Goal: Transaction & Acquisition: Obtain resource

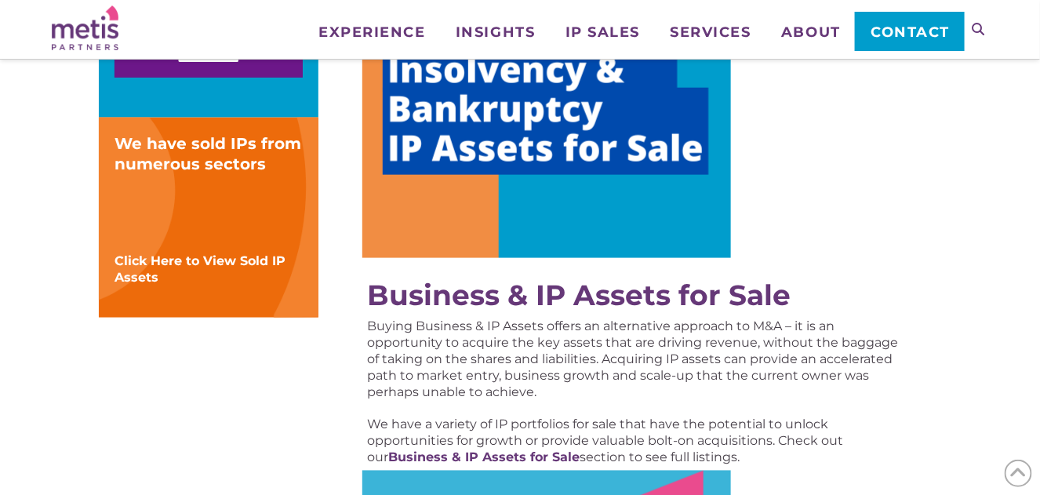
scroll to position [314, 0]
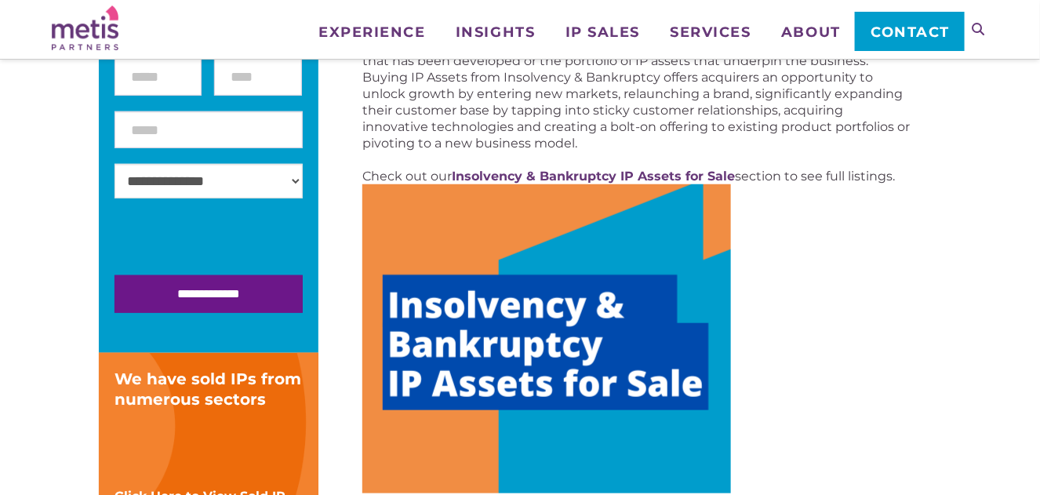
click at [648, 166] on div "Insolvency & Bankruptcy IP Assets for Sale Businesses fail for a variety of rea…" at bounding box center [636, 75] width 548 height 220
click at [648, 171] on strong "Insolvency & Bankruptcy IP Assets for Sale" at bounding box center [593, 176] width 283 height 15
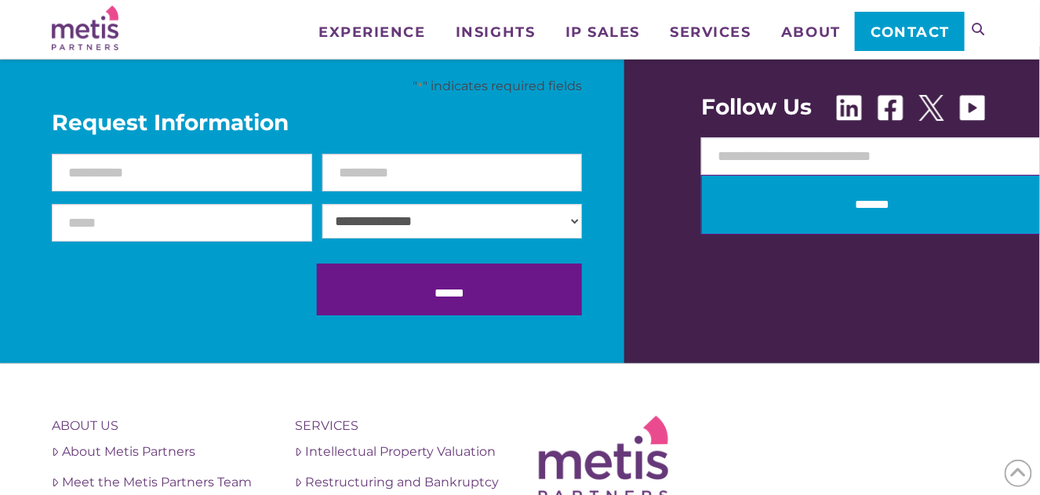
scroll to position [1333, 0]
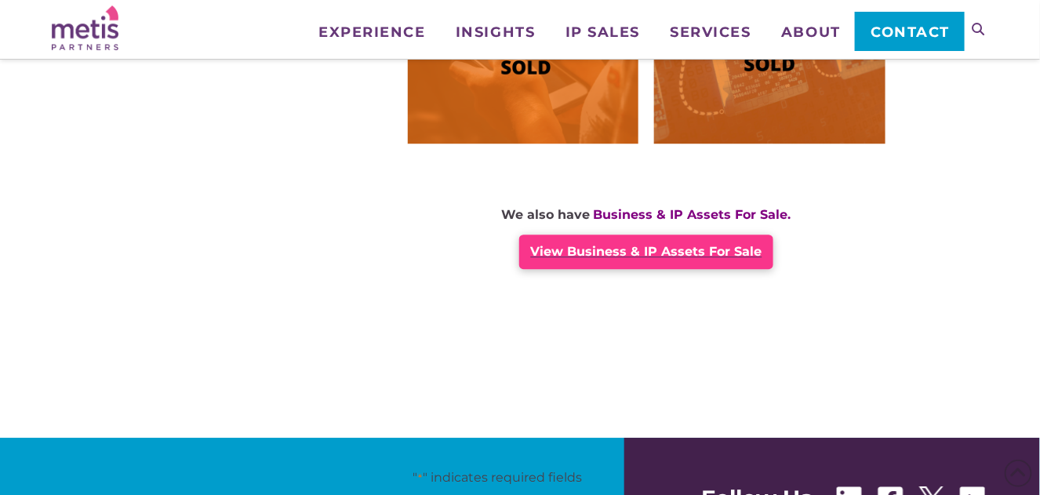
click at [679, 252] on span "View Business & IP Assets For Sale" at bounding box center [646, 251] width 231 height 15
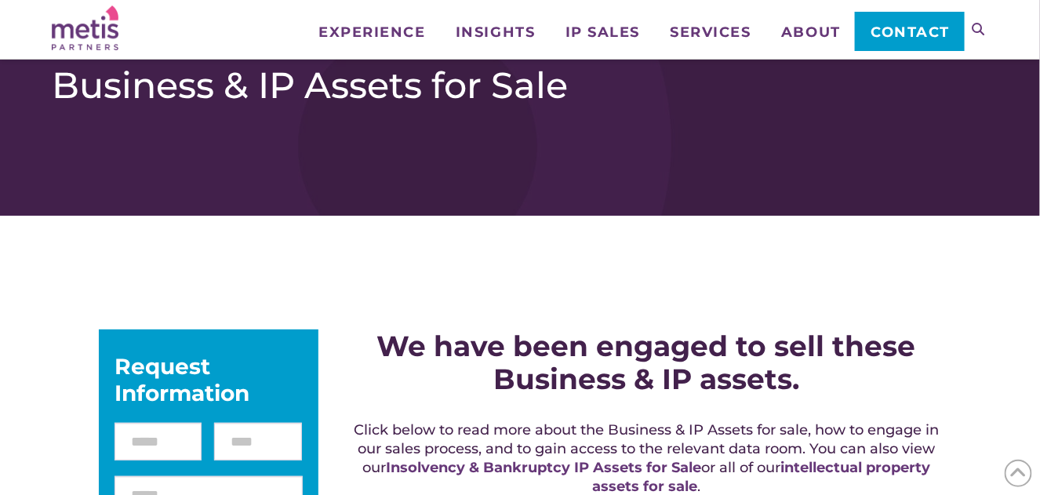
scroll to position [391, 0]
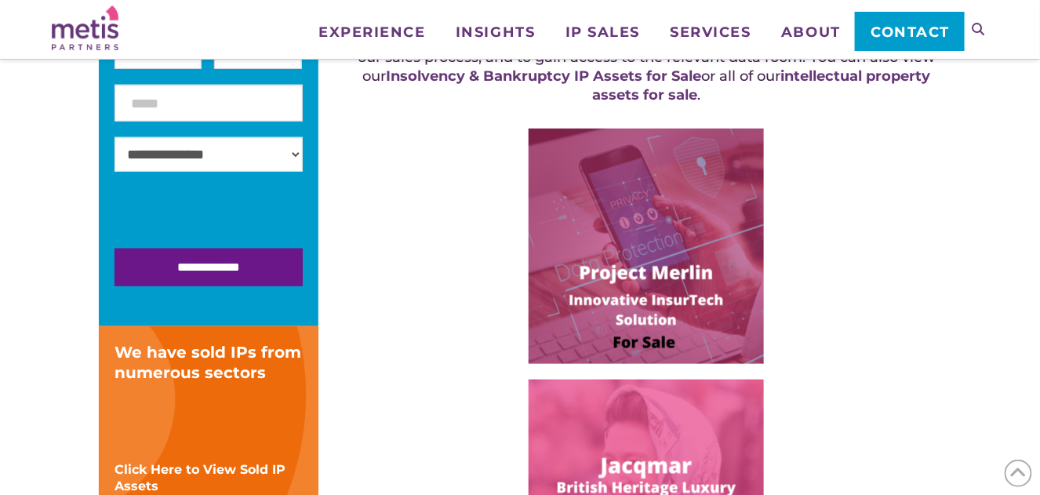
click at [664, 224] on img at bounding box center [646, 246] width 235 height 235
click at [634, 347] on img at bounding box center [646, 246] width 235 height 235
click at [635, 280] on img at bounding box center [646, 246] width 235 height 235
click at [635, 272] on img at bounding box center [646, 246] width 235 height 235
click at [647, 196] on img at bounding box center [646, 246] width 235 height 235
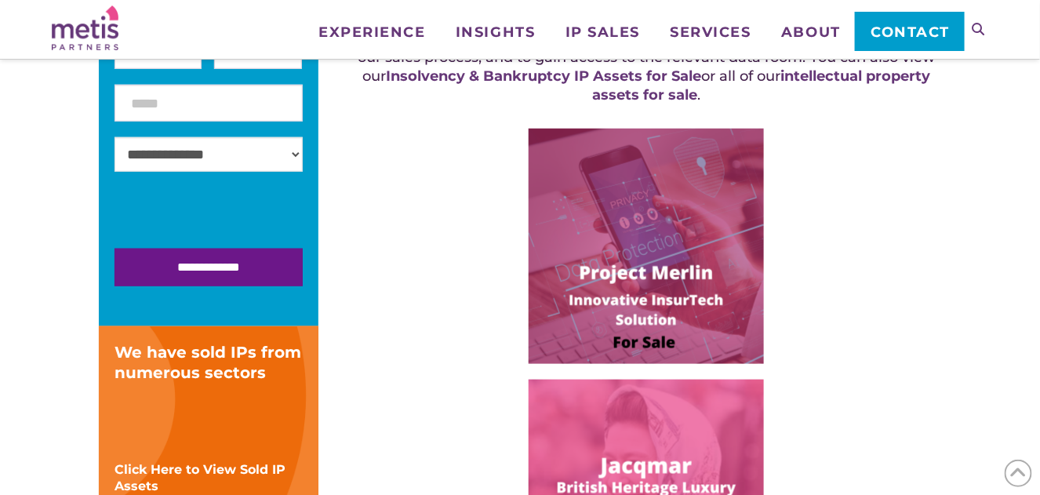
click at [647, 196] on img at bounding box center [646, 246] width 235 height 235
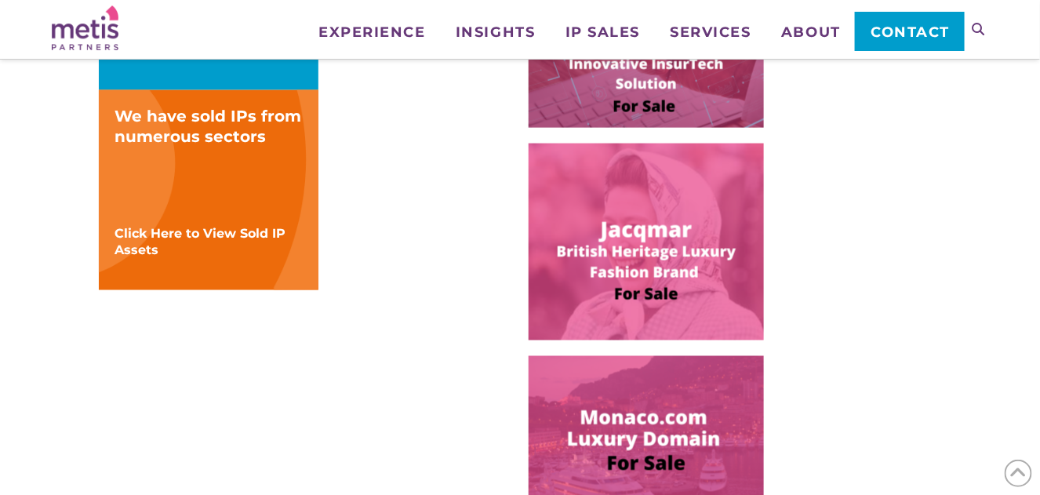
scroll to position [784, 0]
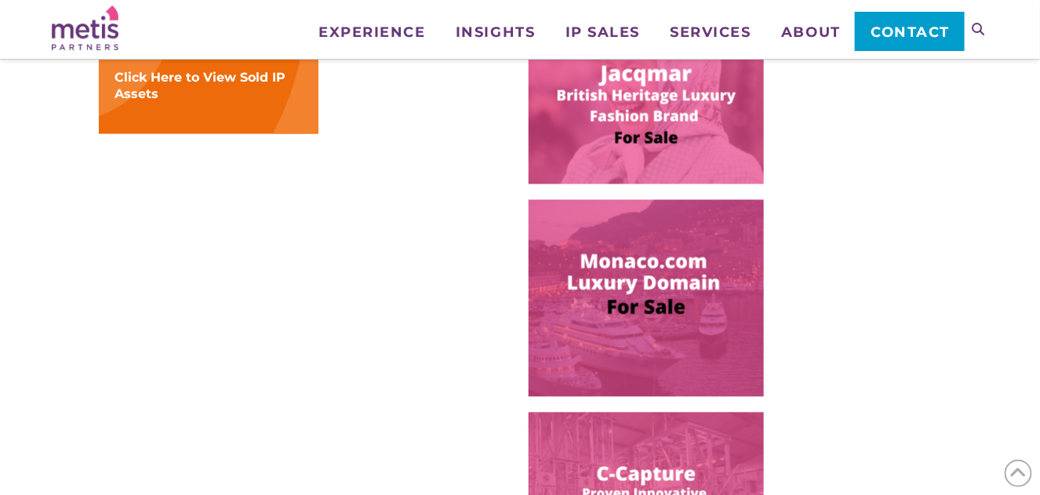
click at [640, 282] on img at bounding box center [646, 298] width 235 height 197
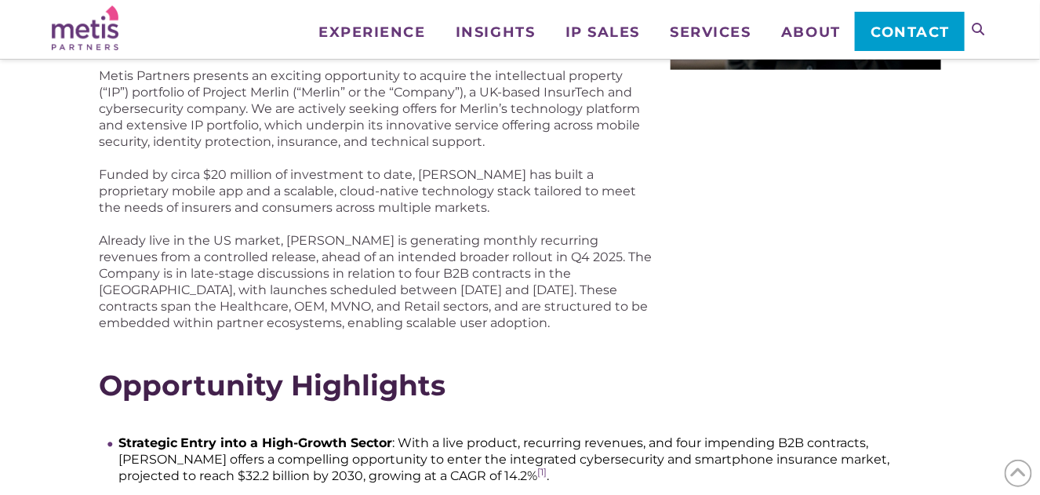
scroll to position [235, 0]
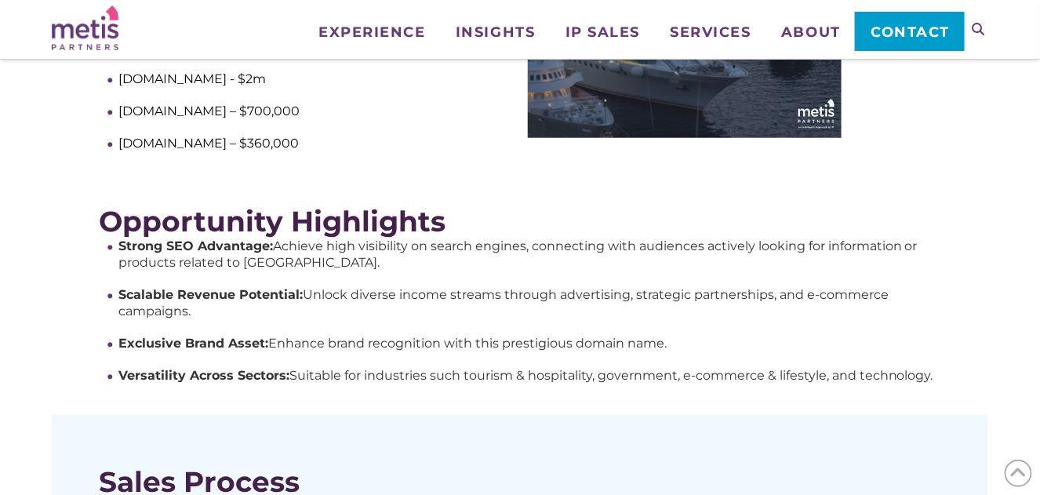
scroll to position [784, 0]
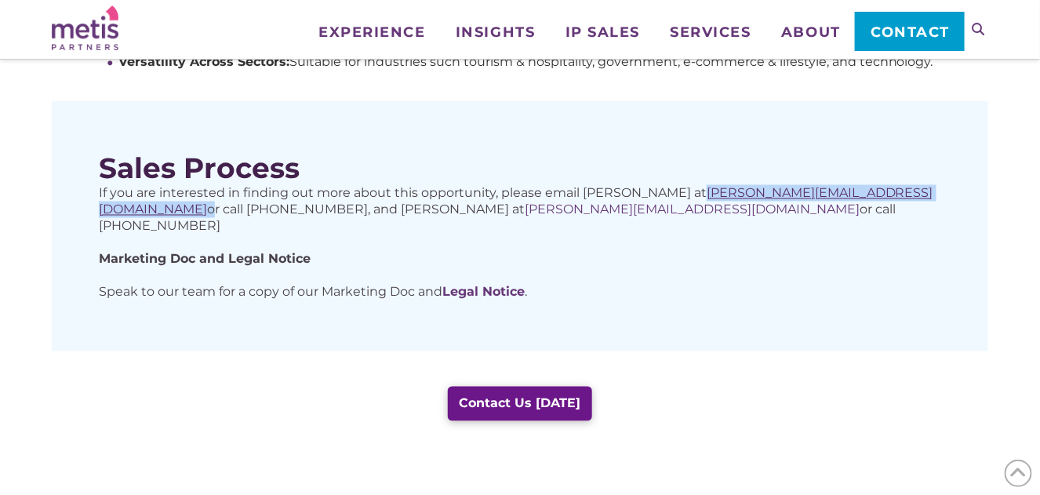
drag, startPoint x: 879, startPoint y: 174, endPoint x: 675, endPoint y: 176, distance: 204.7
click at [675, 185] on p "If you are interested in finding out more about this opportunity, please email …" at bounding box center [520, 209] width 842 height 49
copy p "david.hood@metispartners.com"
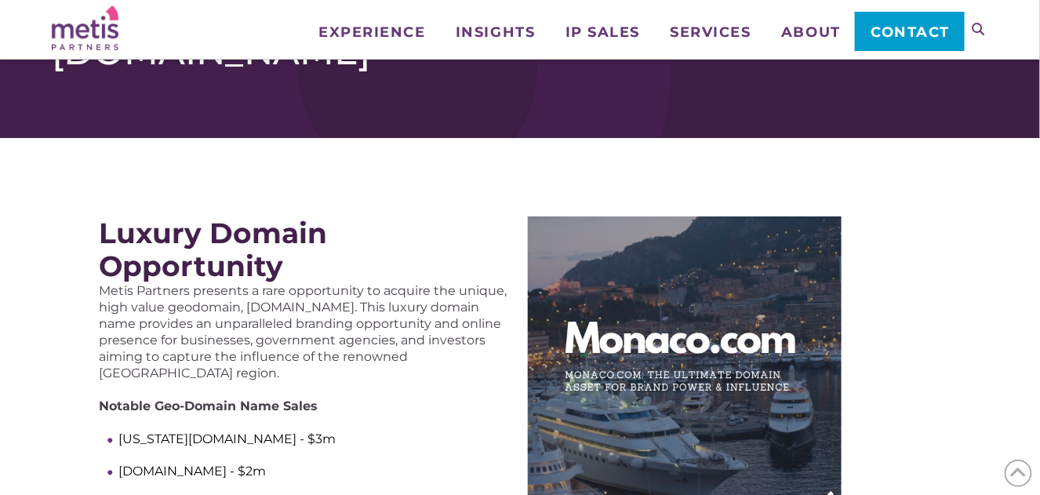
scroll to position [0, 0]
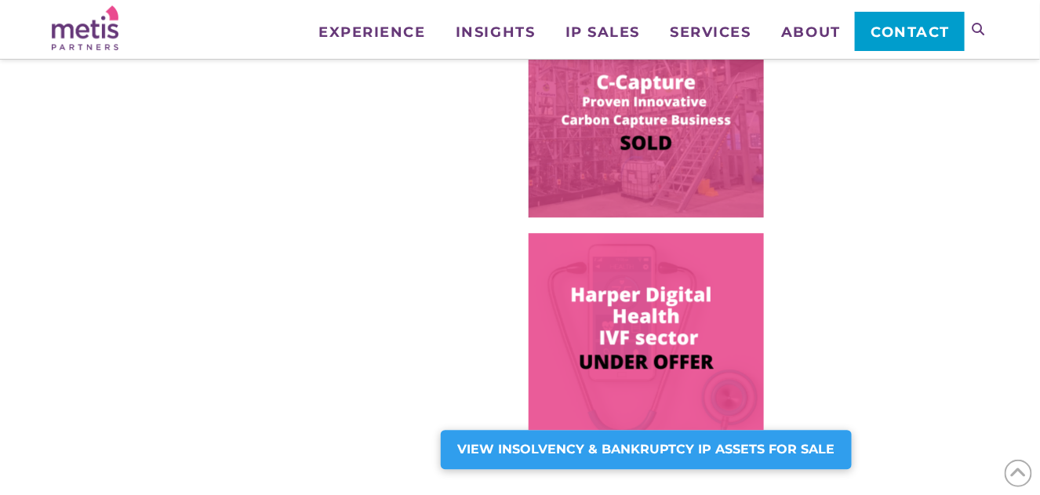
scroll to position [1411, 0]
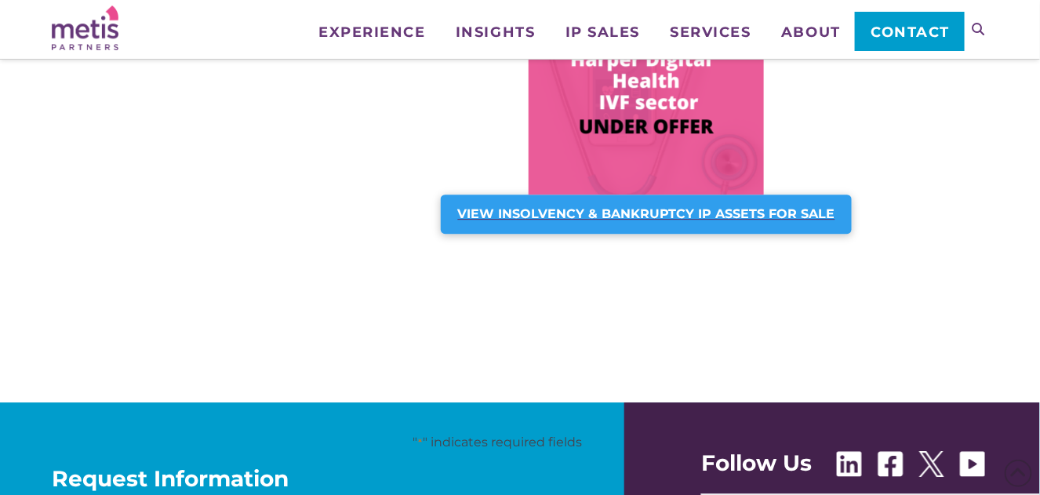
click at [649, 218] on strong "VIEW INSOLVENCY & BANKRUPTCY IP ASSETS FOR SALE" at bounding box center [646, 213] width 377 height 15
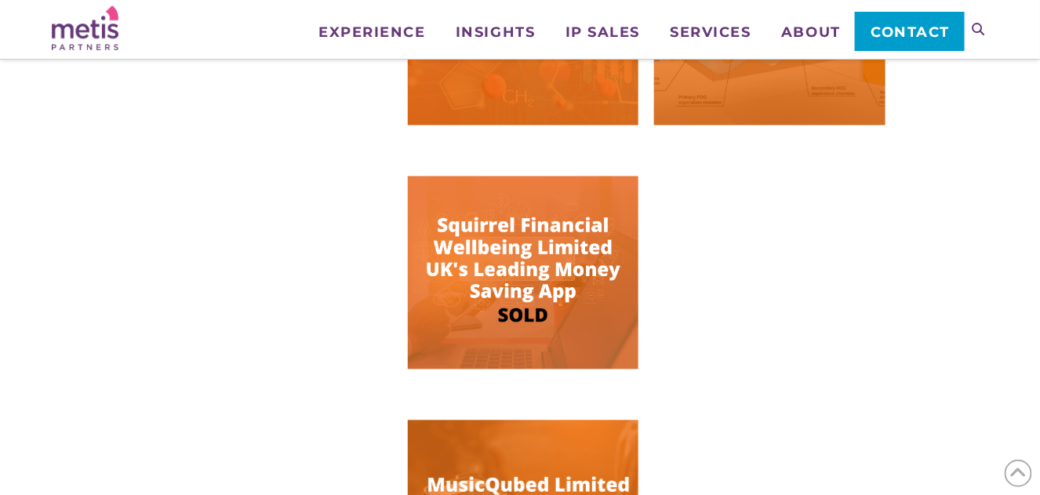
scroll to position [1255, 0]
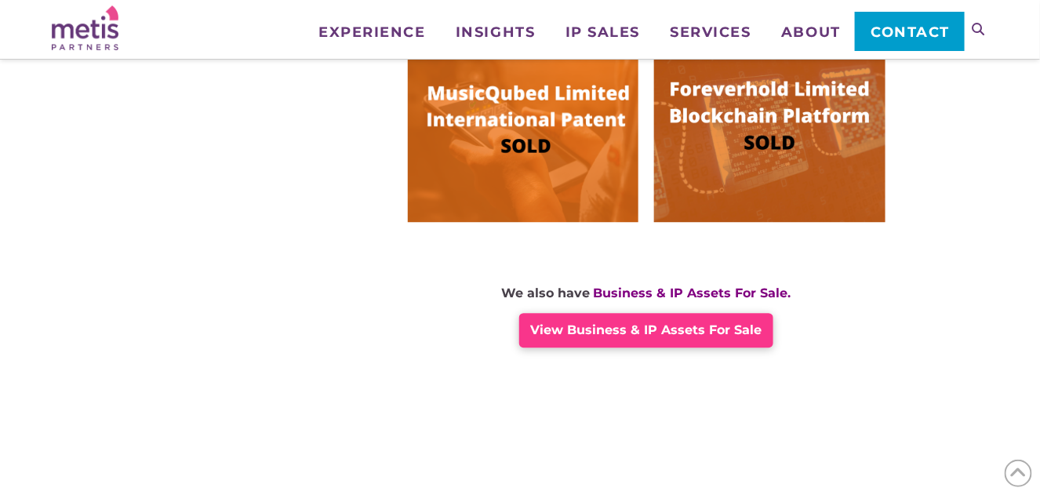
click at [111, 28] on img at bounding box center [85, 27] width 67 height 45
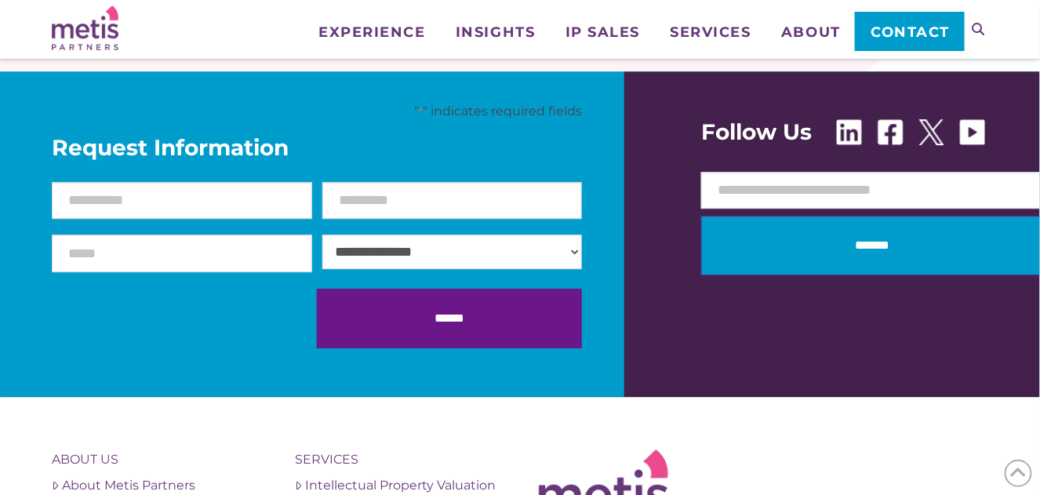
scroll to position [5304, 0]
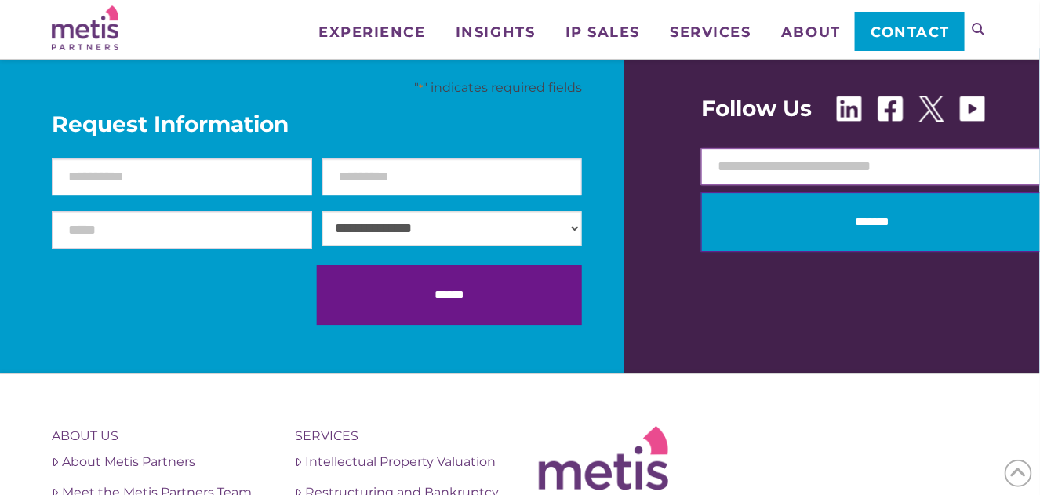
click at [762, 181] on input "Email (Required)" at bounding box center [872, 167] width 343 height 38
drag, startPoint x: 847, startPoint y: 220, endPoint x: 878, endPoint y: 259, distance: 49.7
click at [848, 220] on input "*******" at bounding box center [872, 222] width 343 height 60
drag, startPoint x: 871, startPoint y: 206, endPoint x: 866, endPoint y: 271, distance: 66.1
click at [871, 206] on input "*******" at bounding box center [872, 222] width 343 height 60
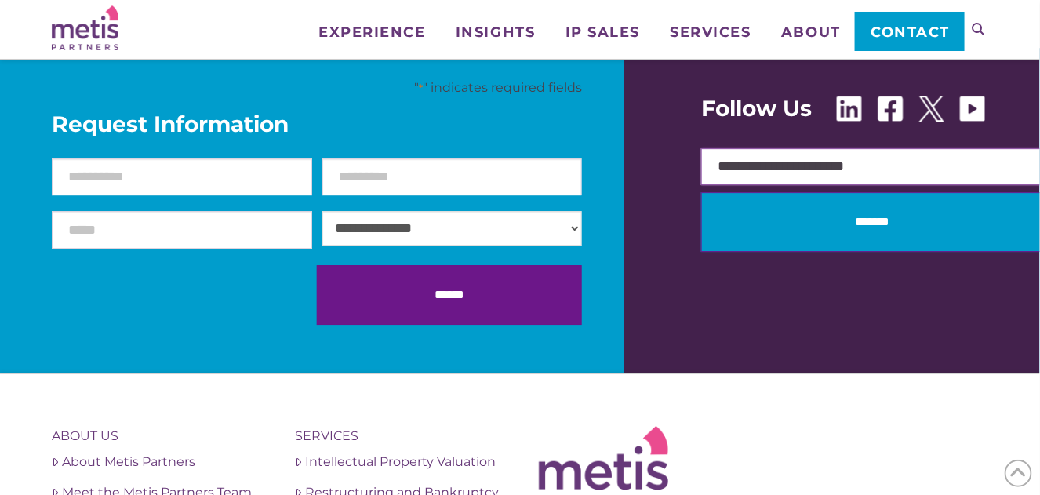
click at [951, 157] on input "**********" at bounding box center [872, 167] width 343 height 38
type input "**********"
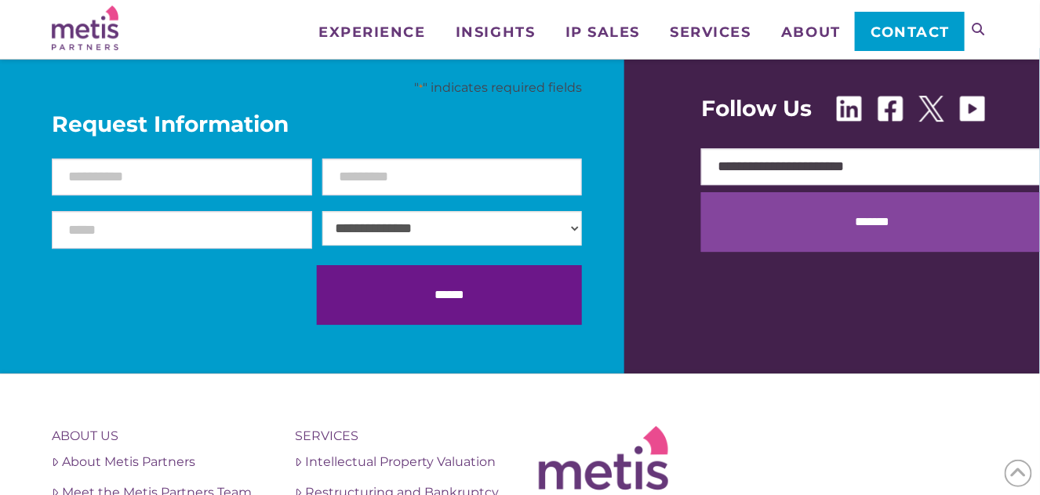
drag, startPoint x: 947, startPoint y: 341, endPoint x: 925, endPoint y: 244, distance: 99.7
click at [947, 341] on div "**********" at bounding box center [520, 211] width 936 height 326
drag, startPoint x: 918, startPoint y: 212, endPoint x: 871, endPoint y: 236, distance: 53.0
click at [918, 213] on input "*******" at bounding box center [872, 222] width 343 height 60
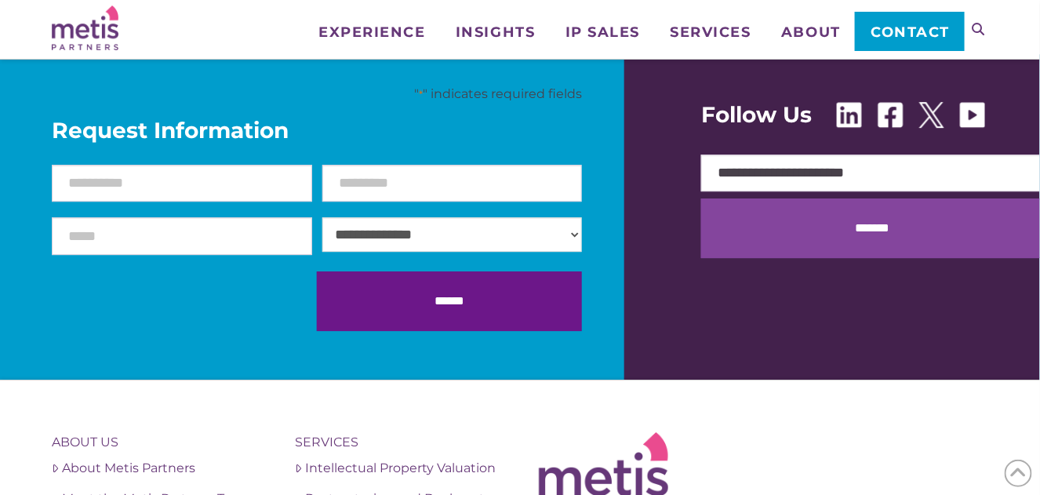
scroll to position [5287, 0]
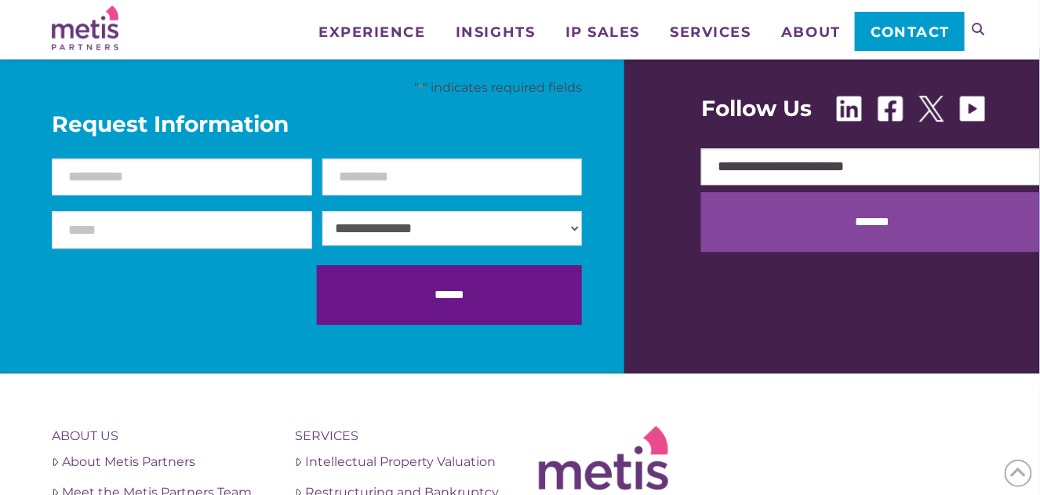
click at [831, 220] on input "*******" at bounding box center [872, 222] width 343 height 60
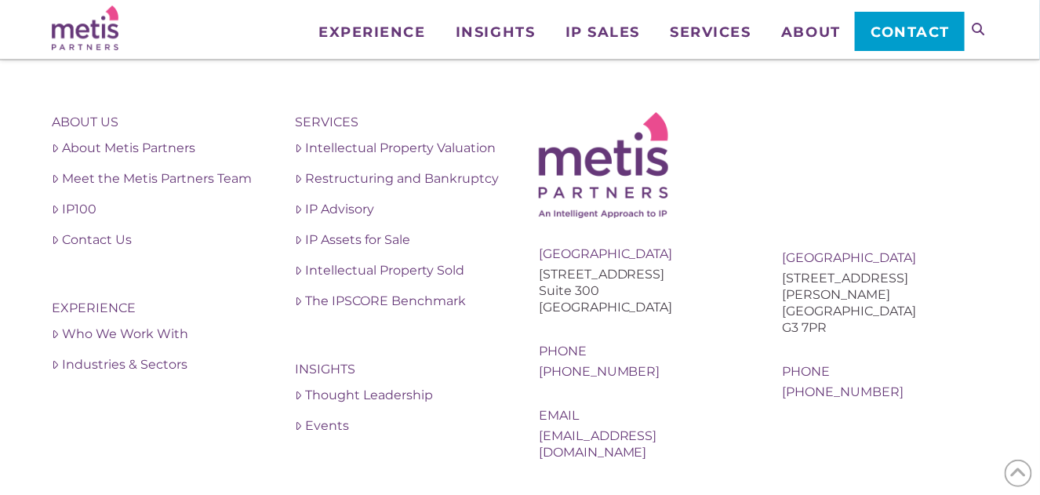
scroll to position [5208, 0]
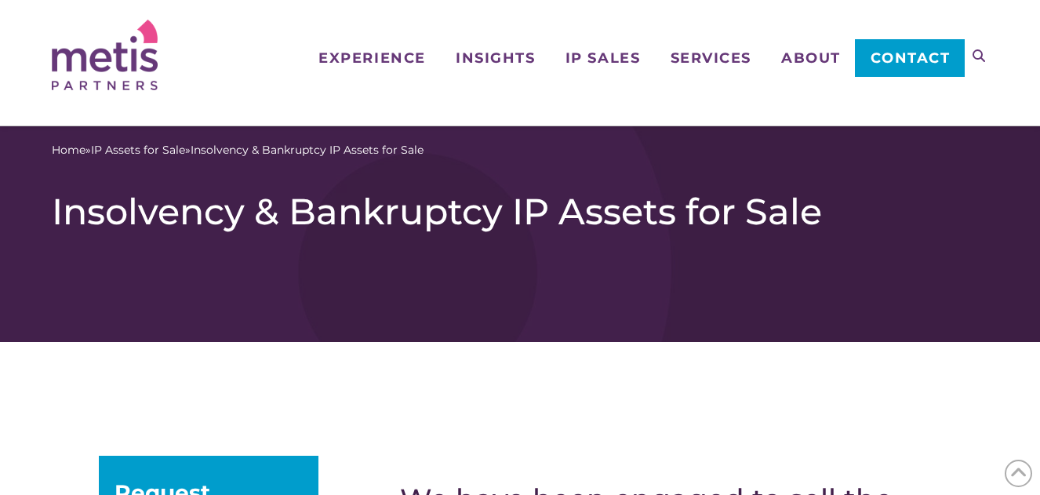
scroll to position [1333, 0]
